Goal: Check status: Check status

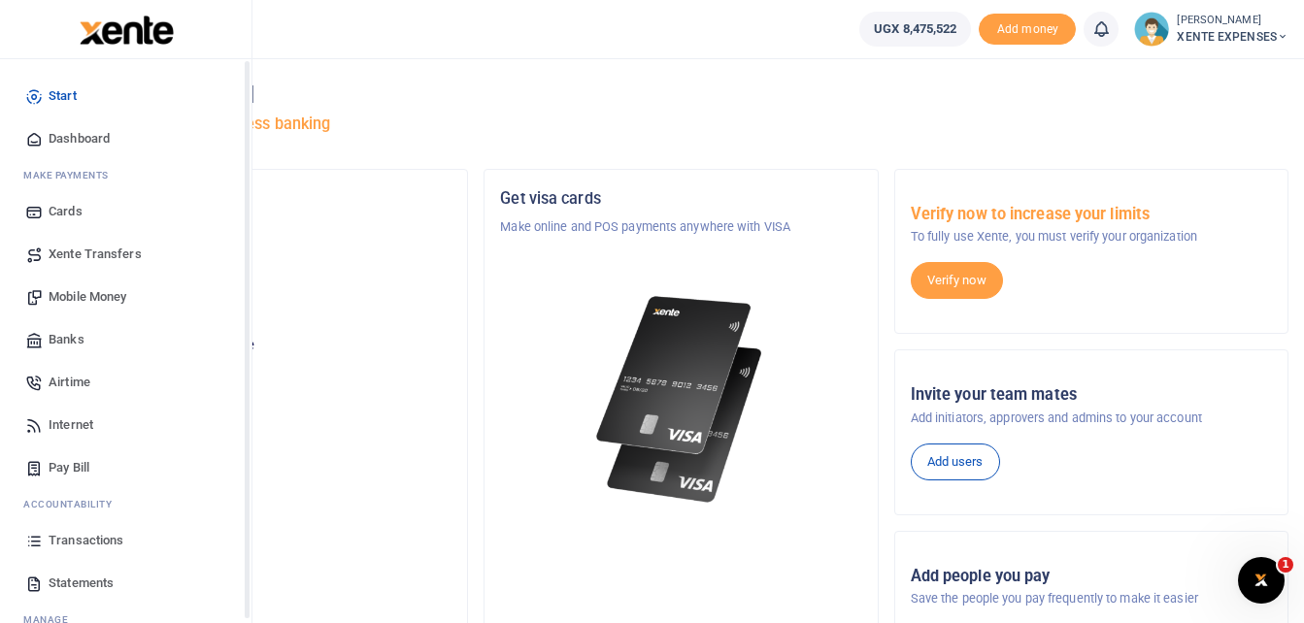
click at [98, 540] on span "Transactions" at bounding box center [86, 540] width 75 height 19
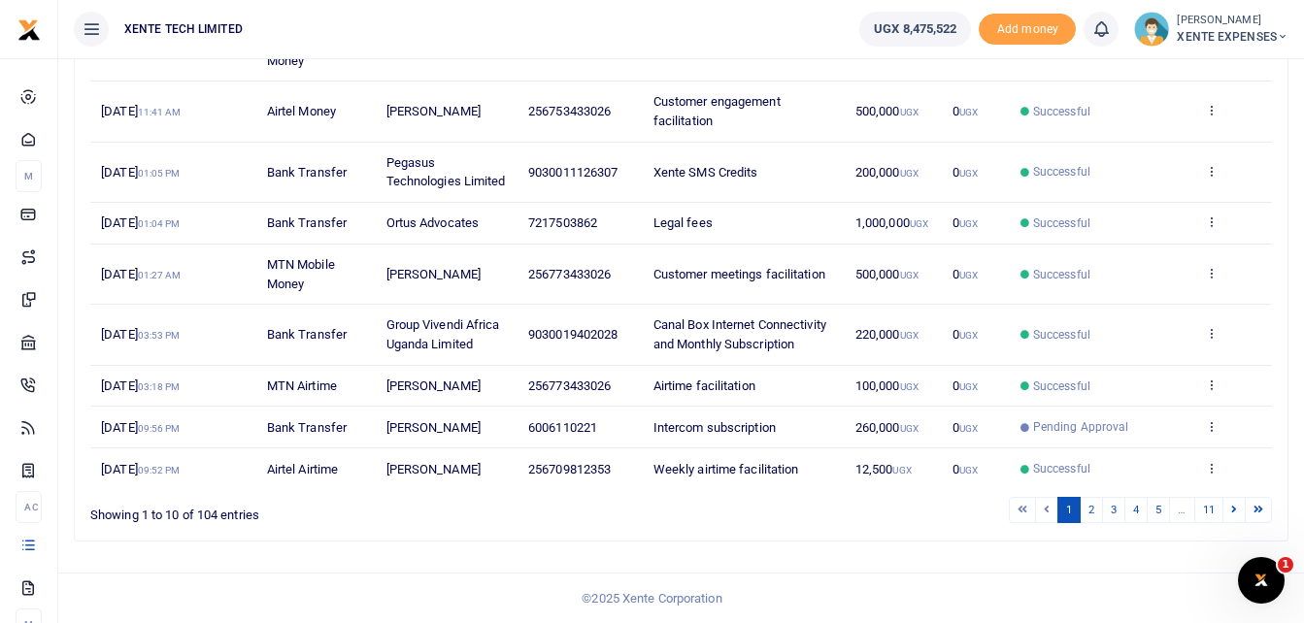
scroll to position [421, 0]
click at [1085, 504] on link "2" at bounding box center [1090, 510] width 23 height 26
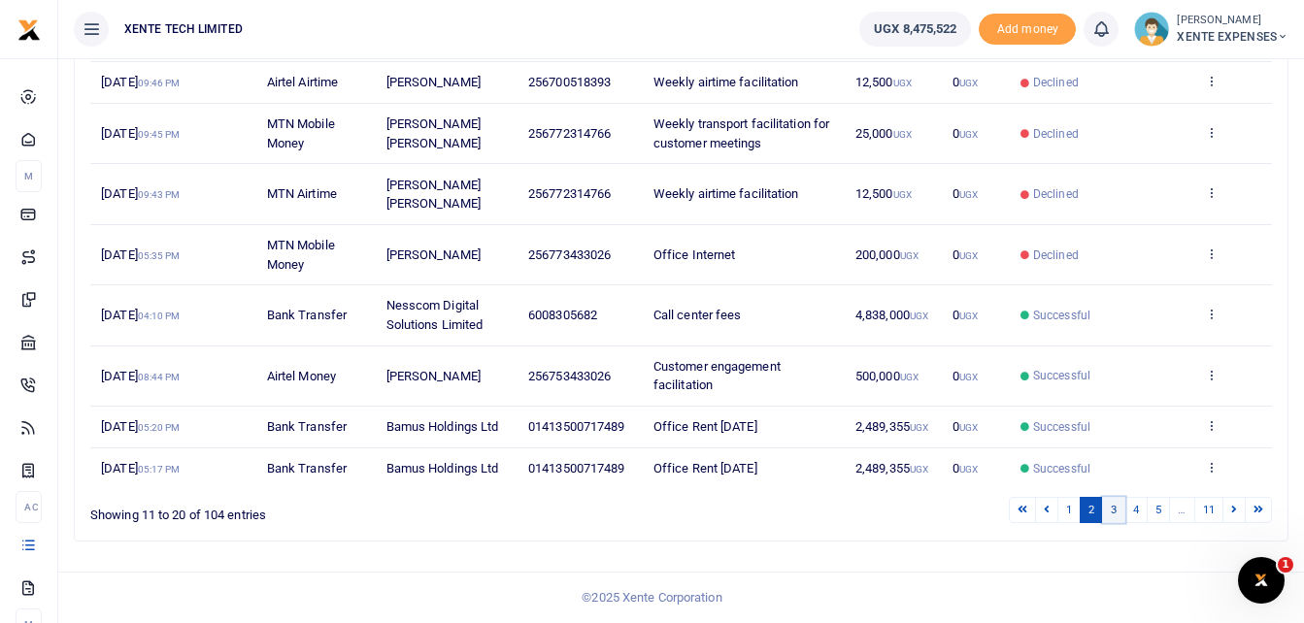
click at [1108, 506] on link "3" at bounding box center [1113, 510] width 23 height 26
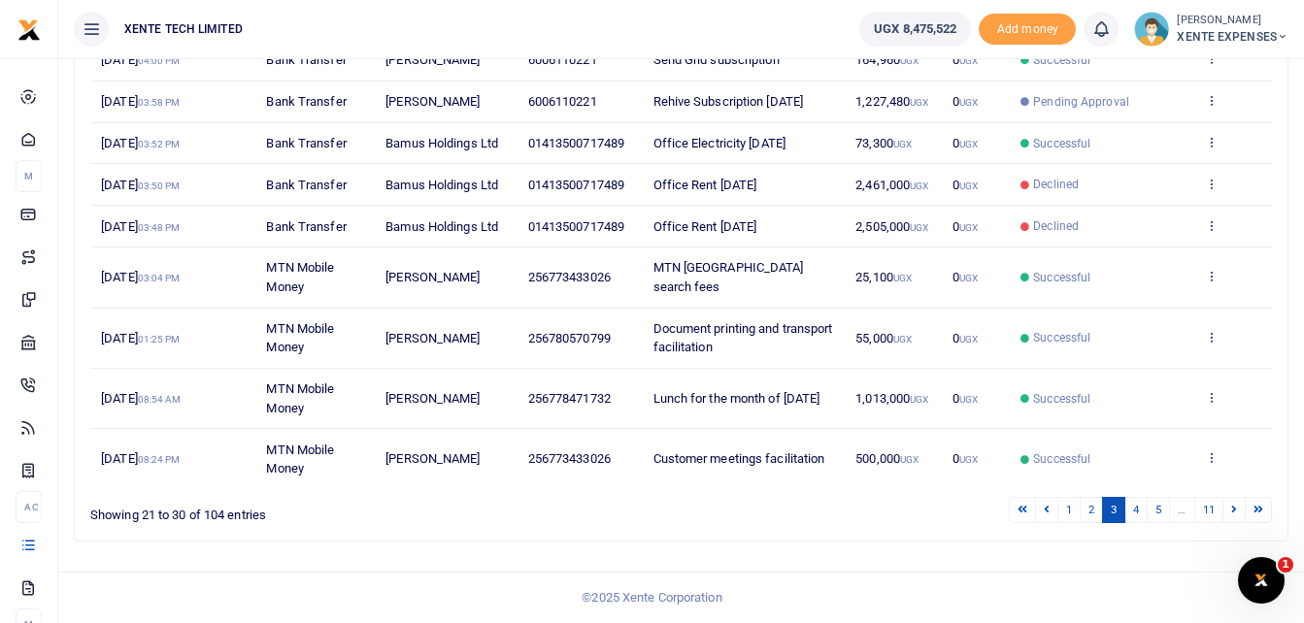
scroll to position [402, 0]
click at [1136, 511] on link "4" at bounding box center [1135, 510] width 23 height 26
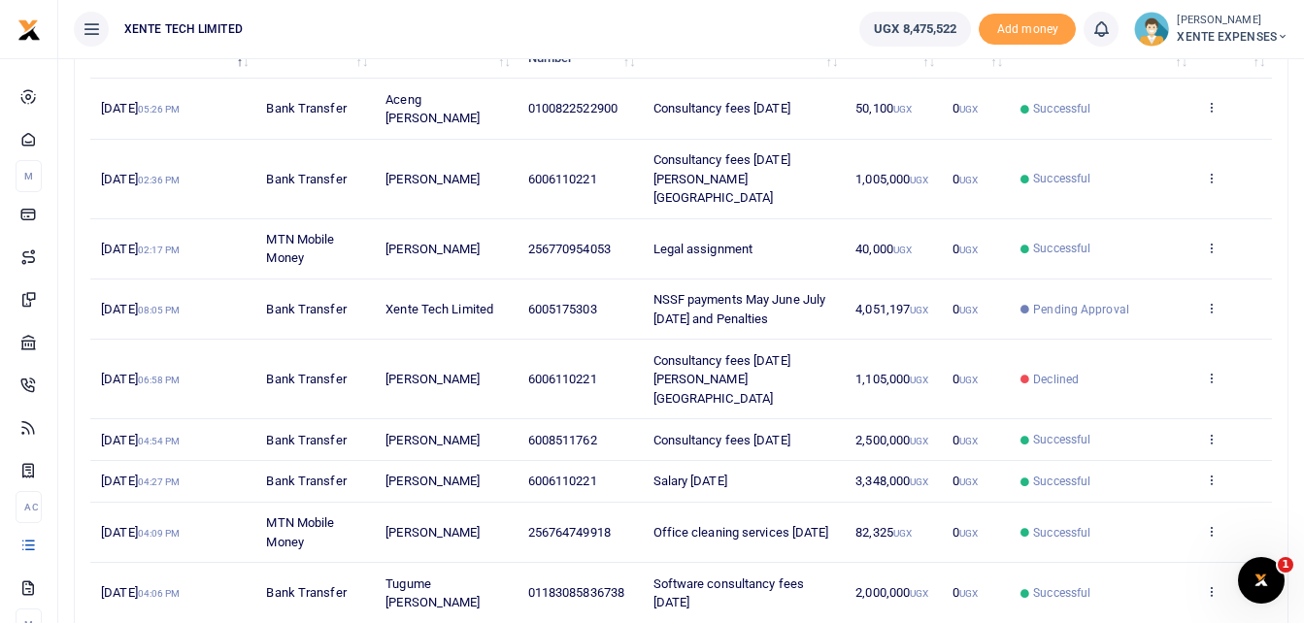
scroll to position [459, 0]
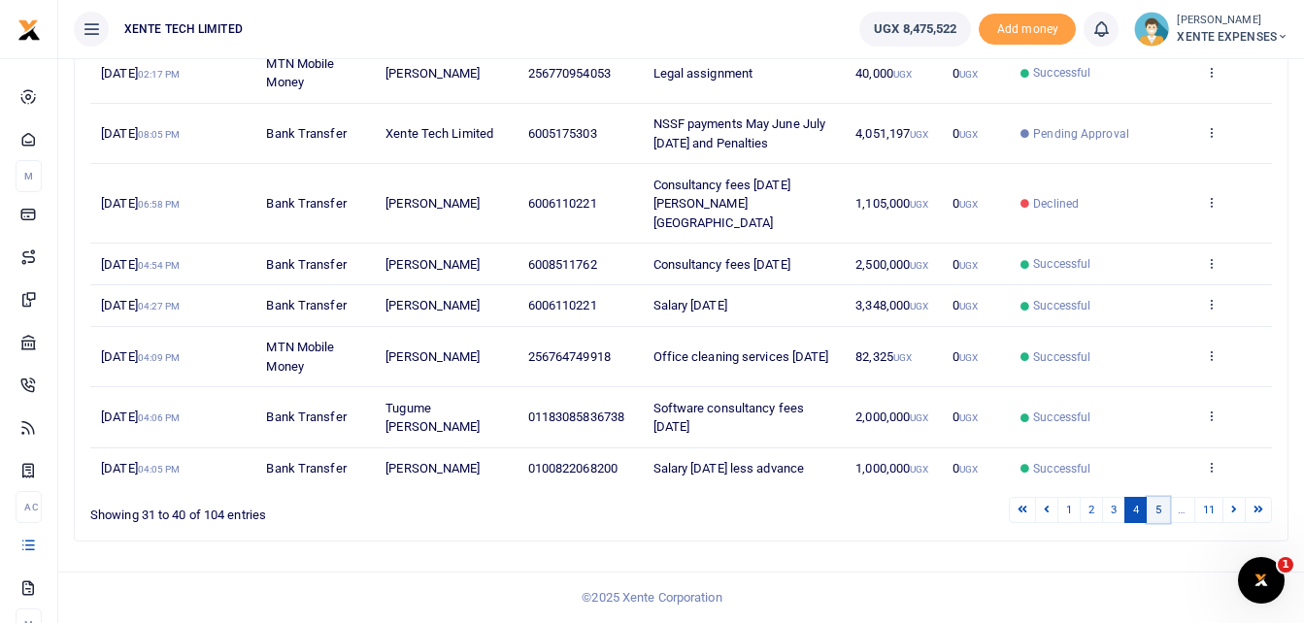
click at [1164, 508] on link "5" at bounding box center [1157, 510] width 23 height 26
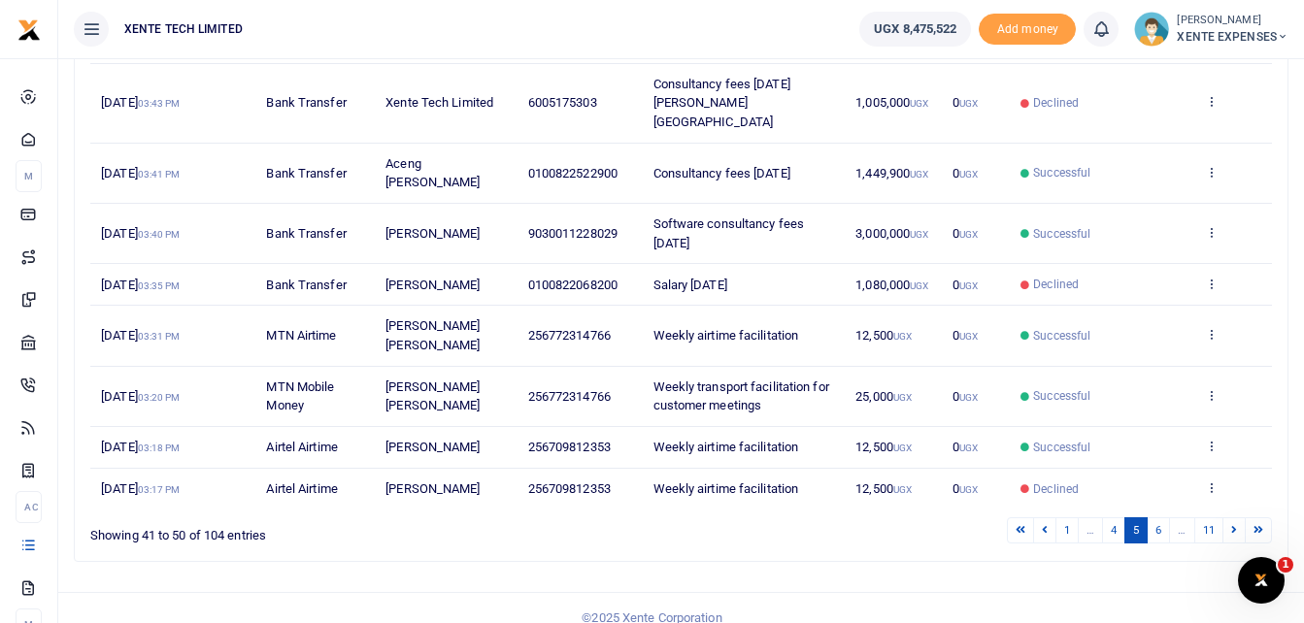
scroll to position [402, 0]
click at [1155, 516] on link "6" at bounding box center [1157, 529] width 23 height 26
